Goal: Information Seeking & Learning: Learn about a topic

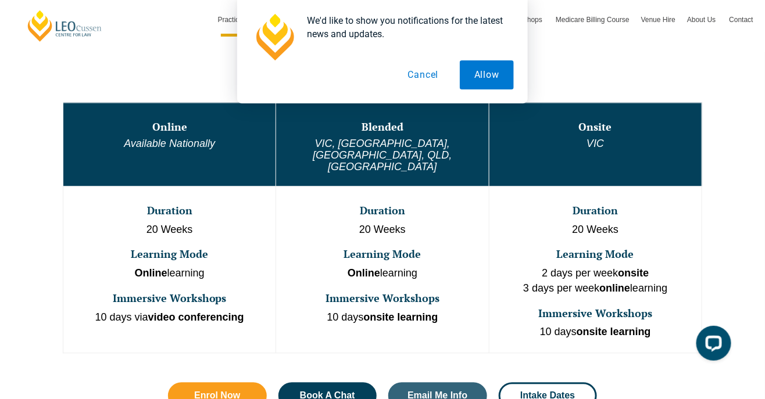
scroll to position [628, 0]
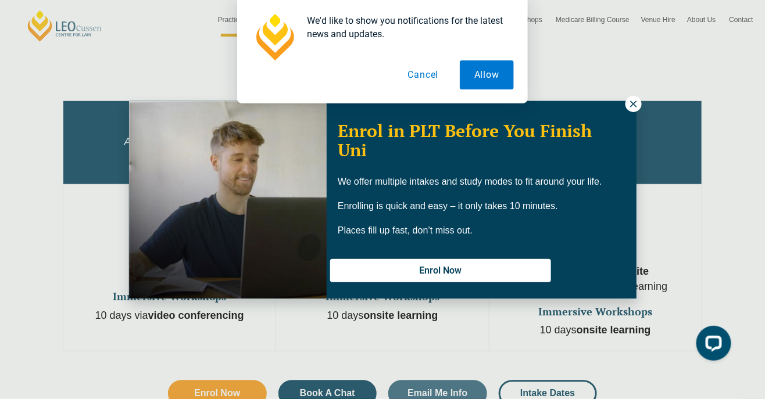
click at [633, 104] on icon at bounding box center [633, 104] width 6 height 6
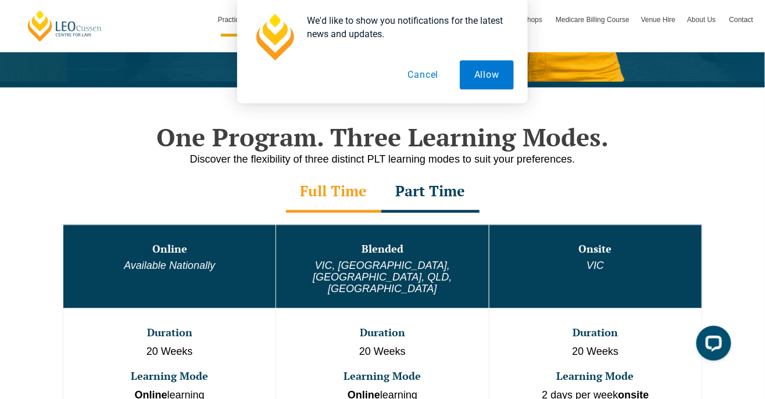
scroll to position [504, 0]
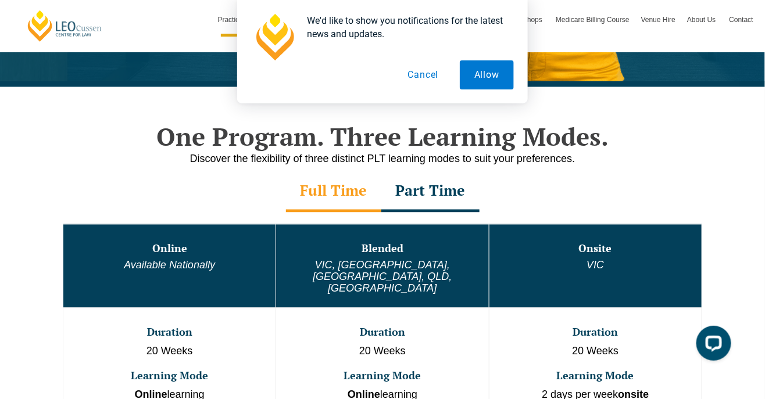
click at [456, 203] on div "Part Time" at bounding box center [430, 192] width 98 height 41
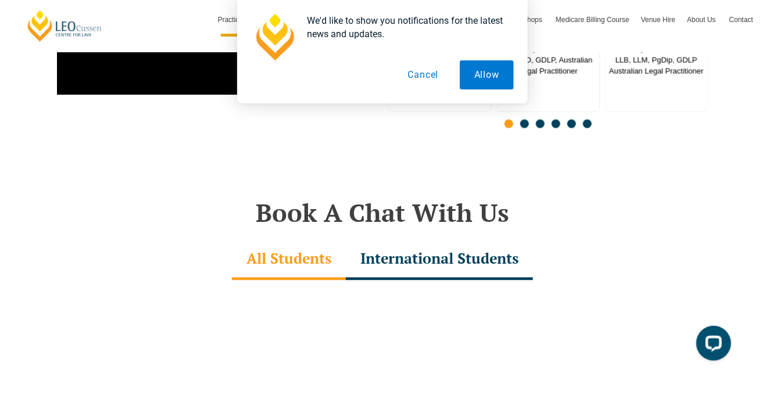
scroll to position [3148, 0]
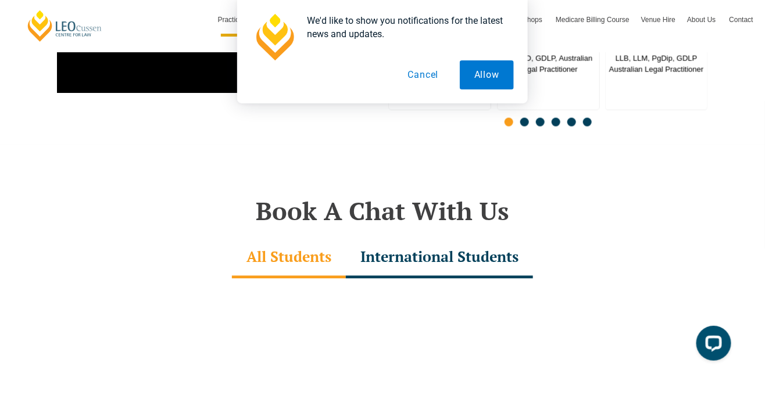
click at [495, 238] on div "International Students" at bounding box center [439, 258] width 187 height 41
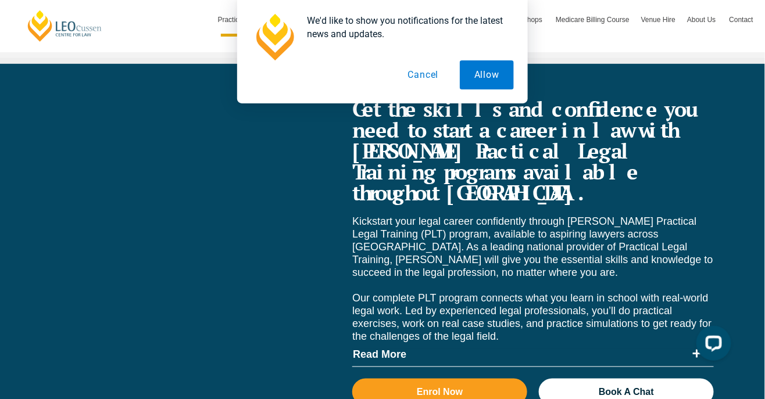
scroll to position [4212, 0]
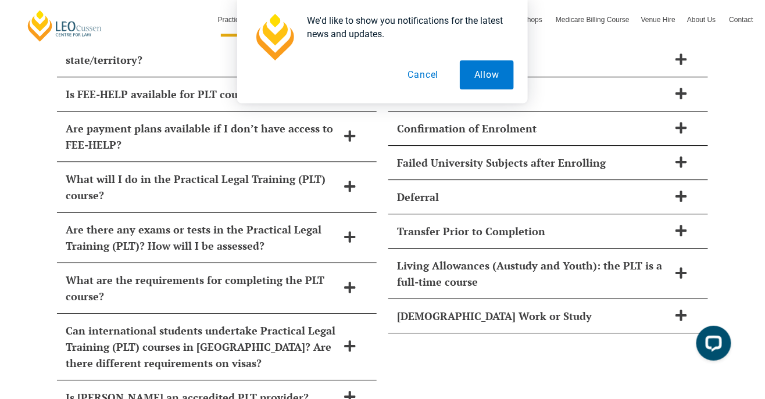
scroll to position [5038, 0]
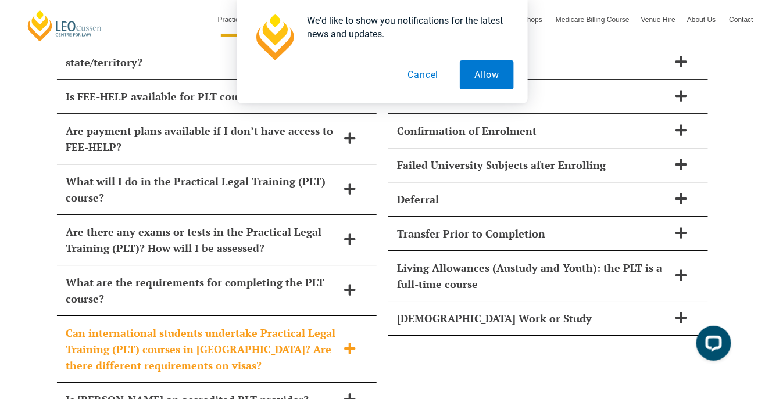
click at [81, 325] on h2 "Can international students undertake Practical Legal Training (PLT) courses in …" at bounding box center [202, 349] width 272 height 49
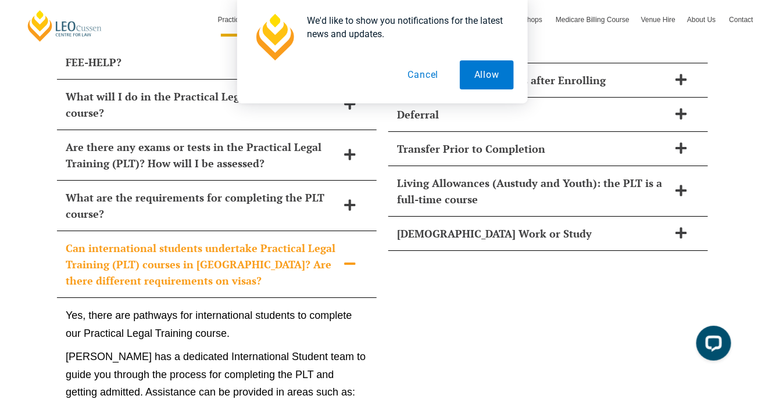
scroll to position [5122, 0]
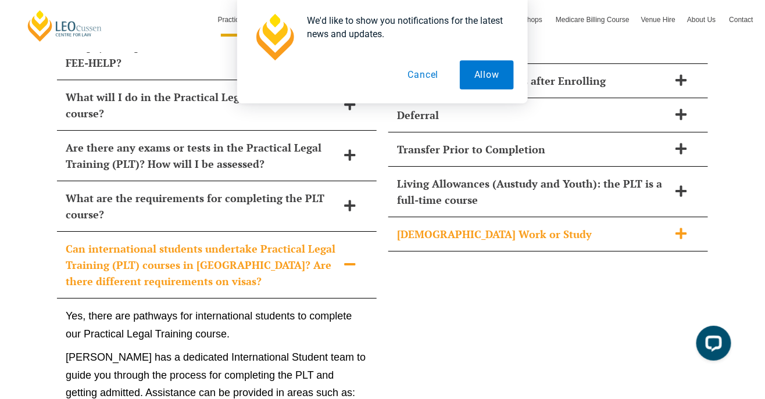
click at [646, 217] on div "[DEMOGRAPHIC_DATA] Work or Study" at bounding box center [548, 234] width 320 height 34
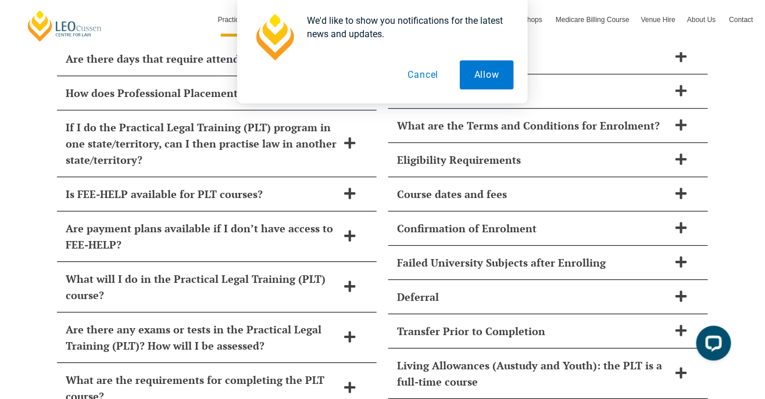
scroll to position [4941, 0]
click at [640, 254] on h2 "Failed University Subjects after Enrolling" at bounding box center [533, 262] width 272 height 16
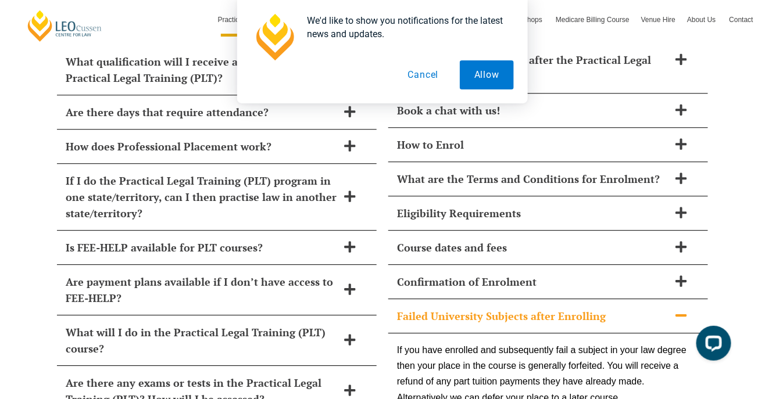
scroll to position [4889, 0]
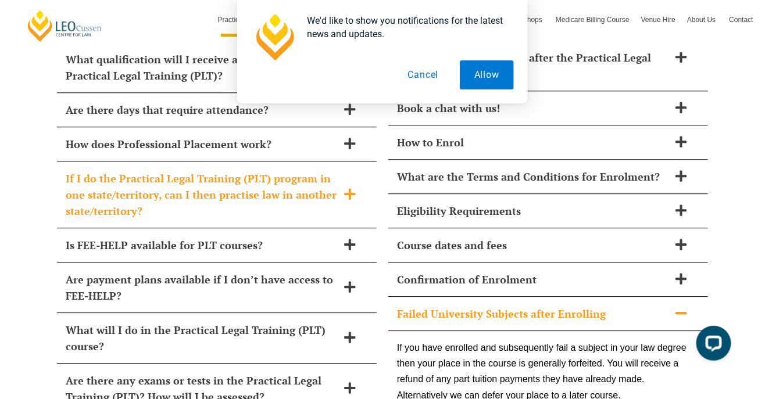
click at [71, 170] on h2 "If I do the Practical Legal Training (PLT) program in one state/territory, can …" at bounding box center [202, 194] width 272 height 49
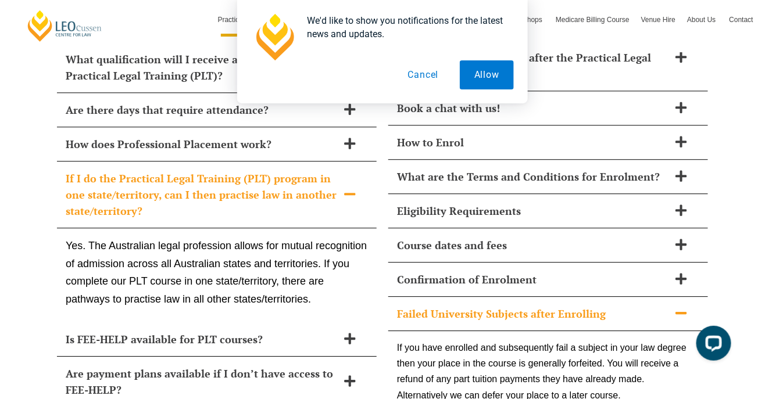
click at [70, 170] on h2 "If I do the Practical Legal Training (PLT) program in one state/territory, can …" at bounding box center [202, 194] width 272 height 49
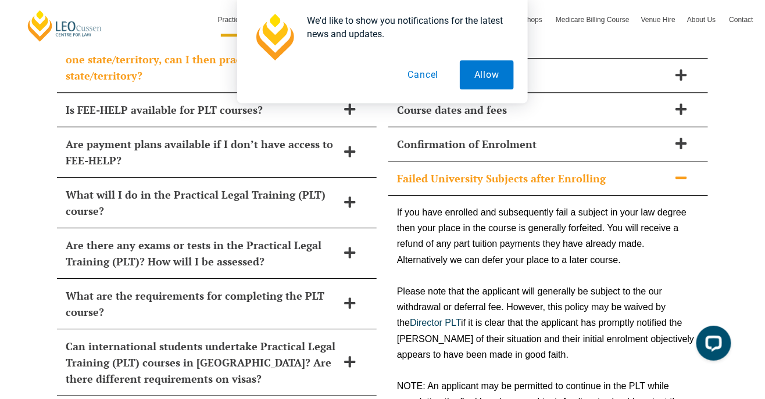
scroll to position [5026, 0]
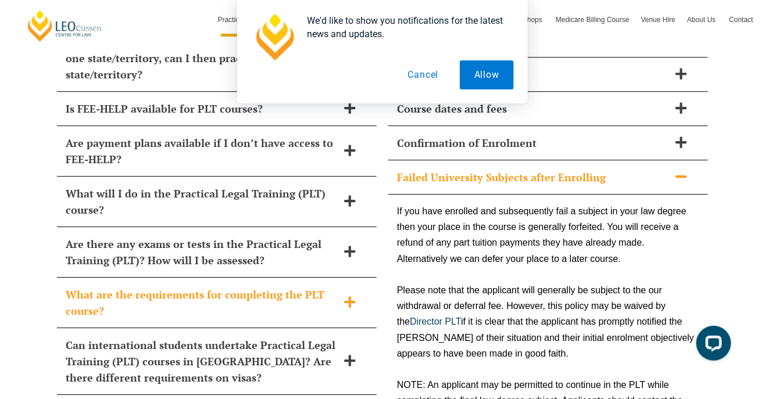
click at [66, 286] on h2 "What are the requirements for completing the PLT course?" at bounding box center [202, 302] width 272 height 33
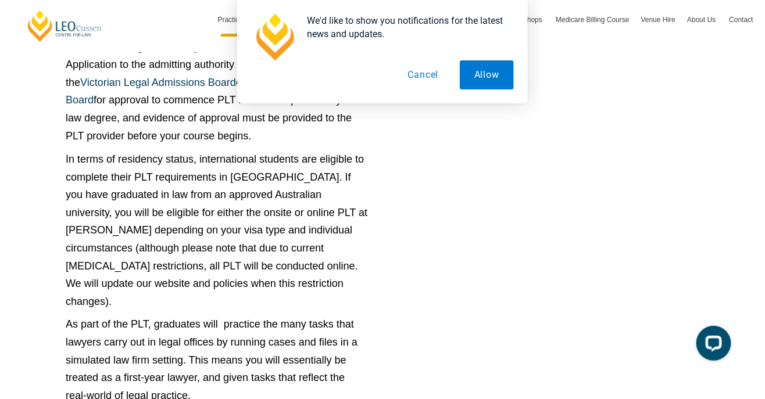
scroll to position [5714, 0]
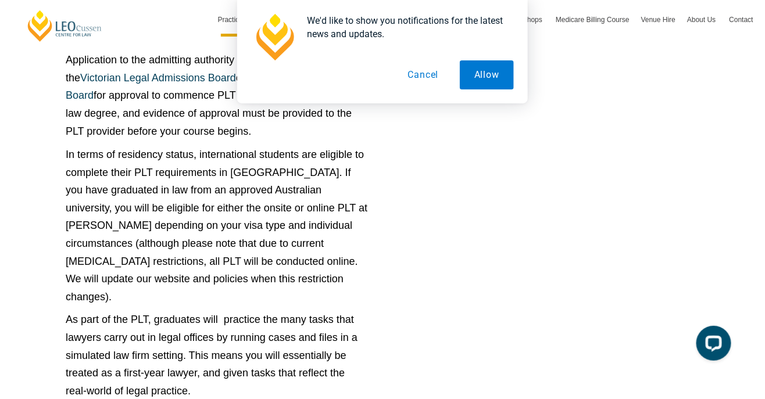
click at [439, 77] on button "Cancel" at bounding box center [423, 74] width 60 height 29
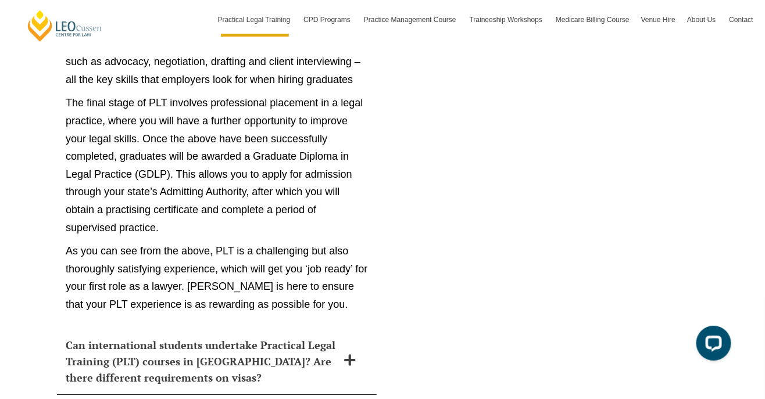
scroll to position [6347, 0]
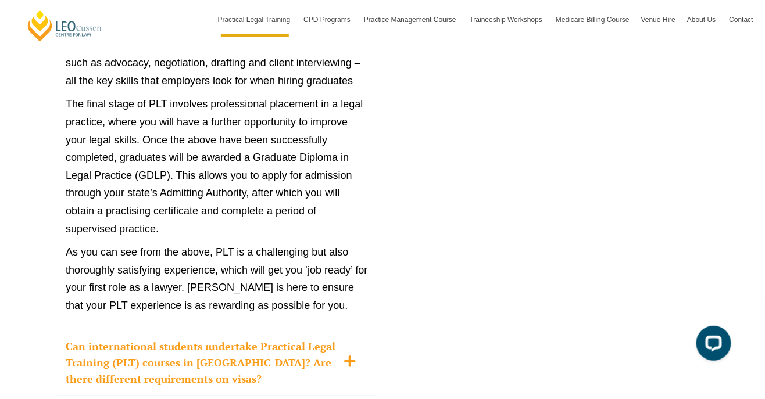
click at [71, 338] on h2 "Can international students undertake Practical Legal Training (PLT) courses in …" at bounding box center [202, 362] width 272 height 49
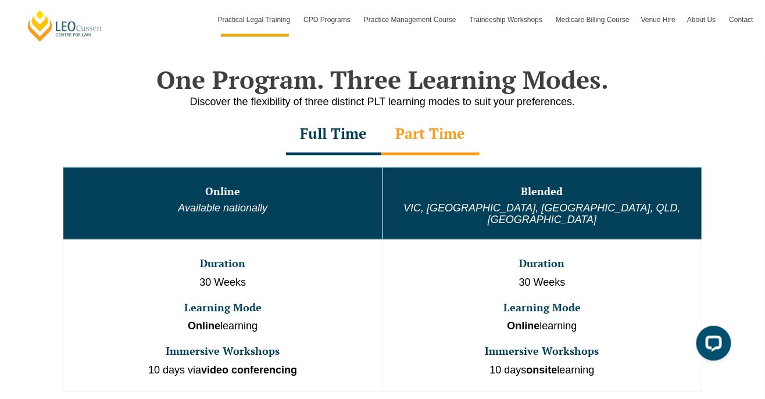
scroll to position [566, 0]
